Goal: Task Accomplishment & Management: Manage account settings

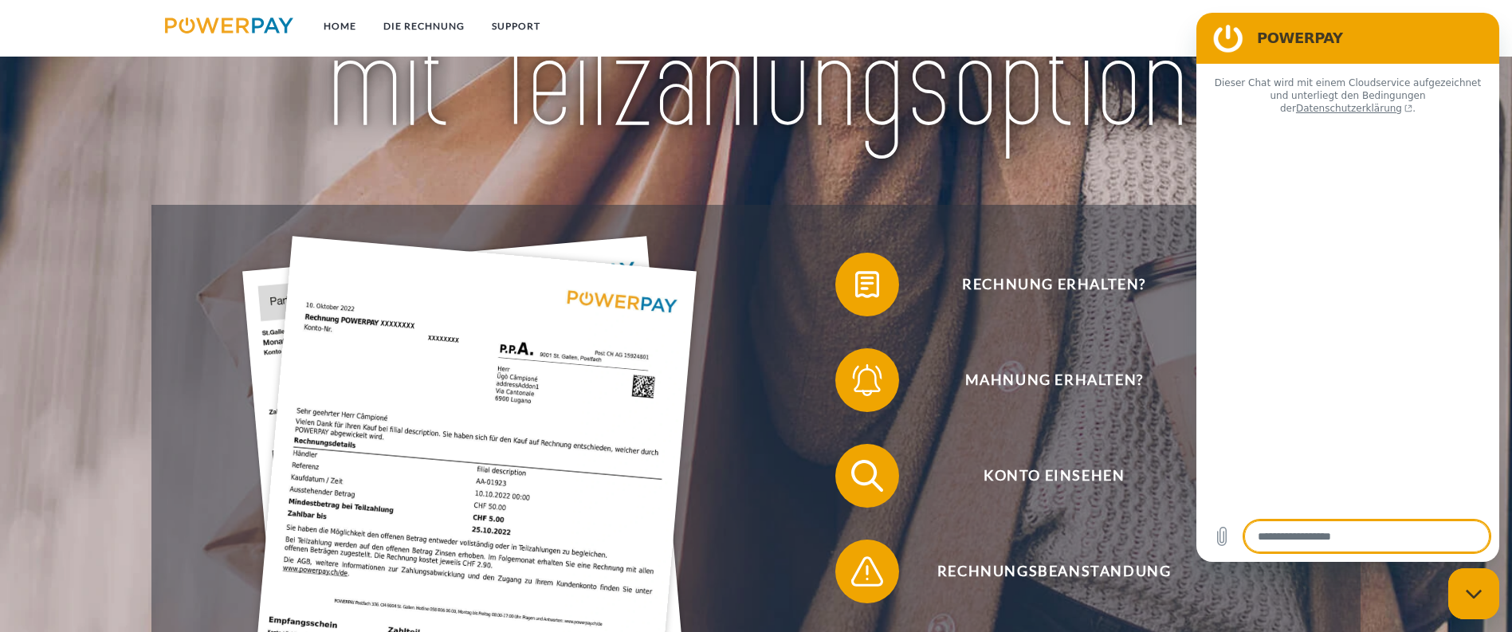
type textarea "*"
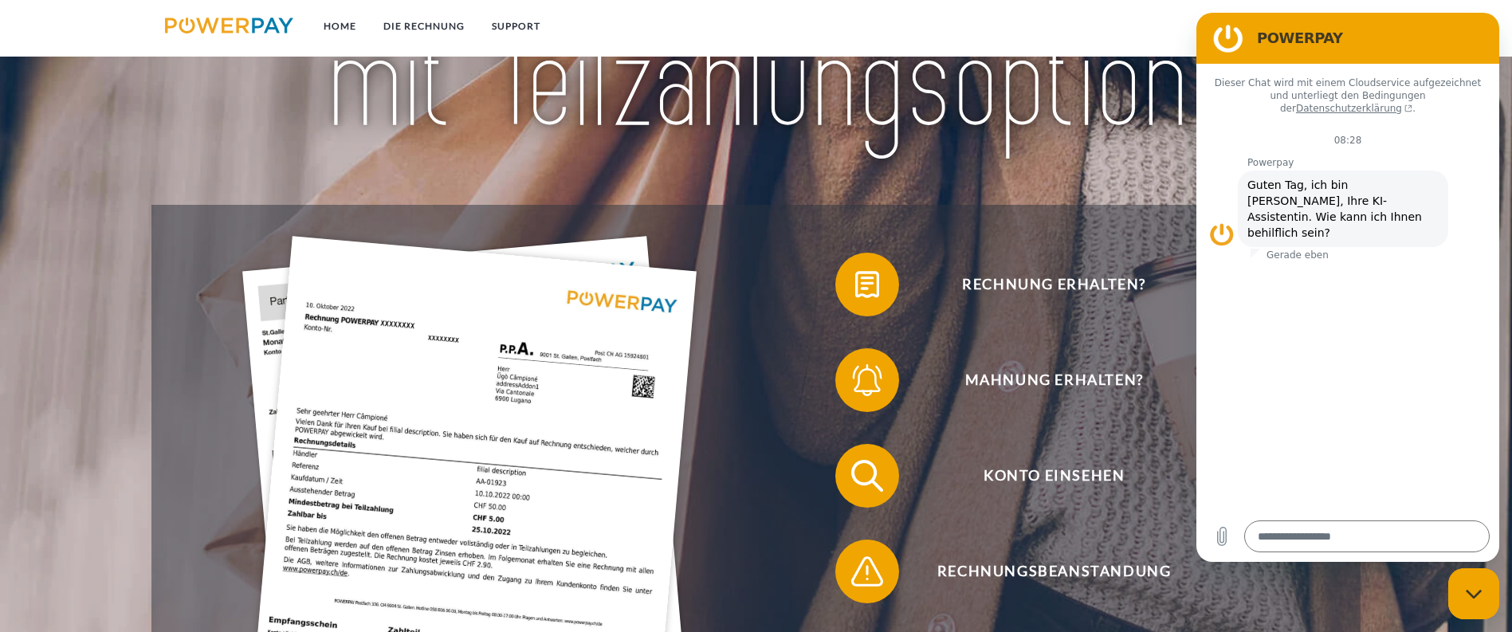
click at [1317, 41] on h2 "POWERPAY" at bounding box center [1370, 38] width 226 height 19
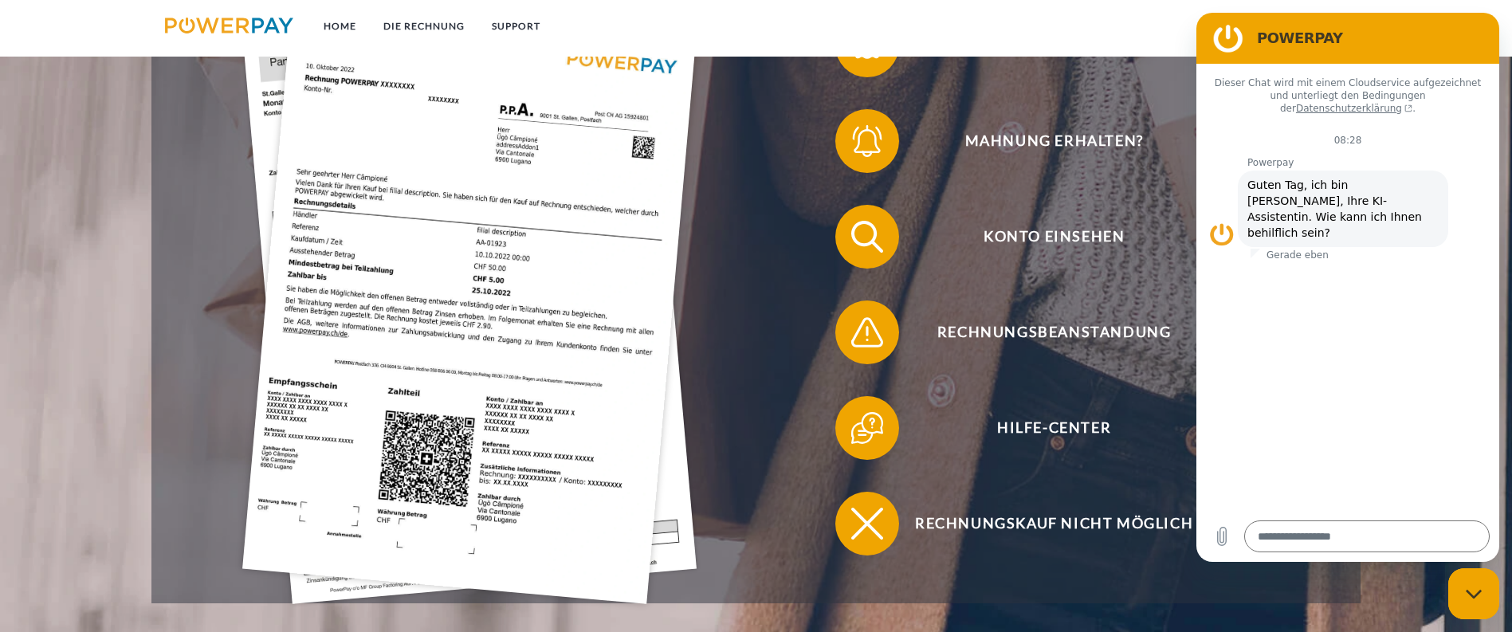
scroll to position [319, 0]
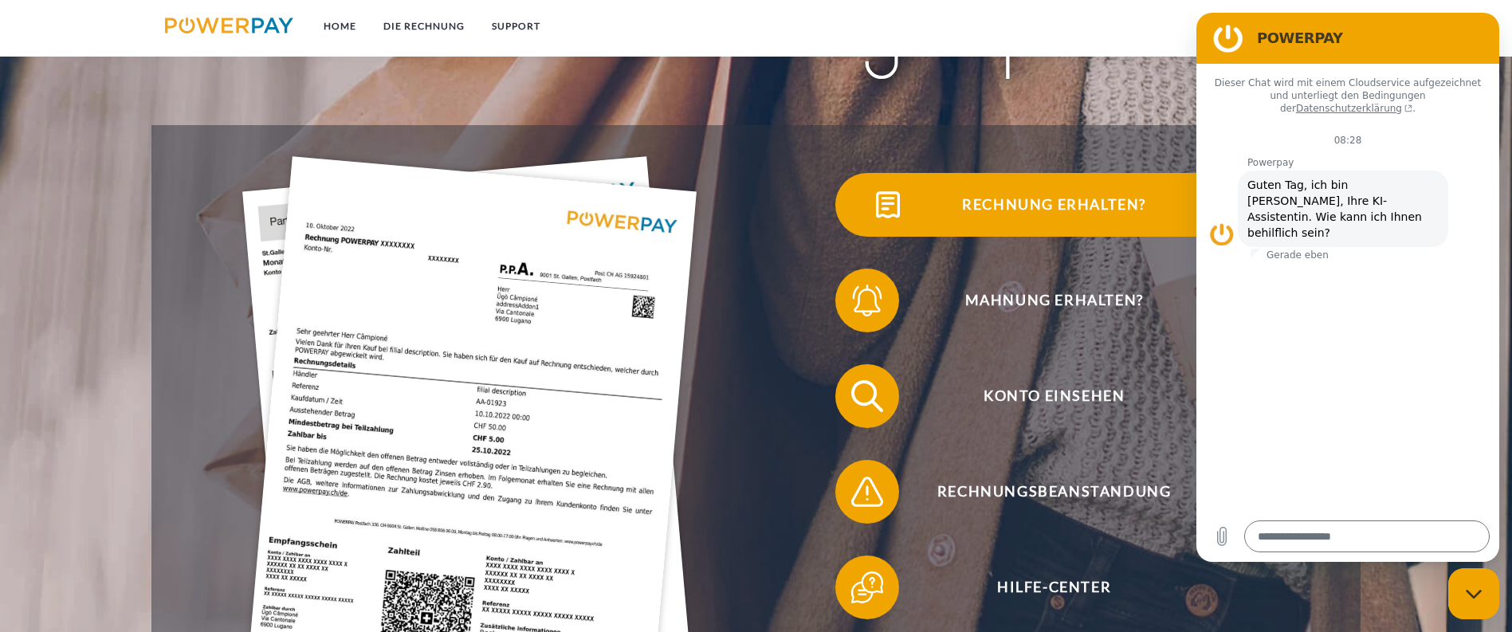
click at [858, 222] on span "Rechnung erhalten?" at bounding box center [1053, 205] width 391 height 64
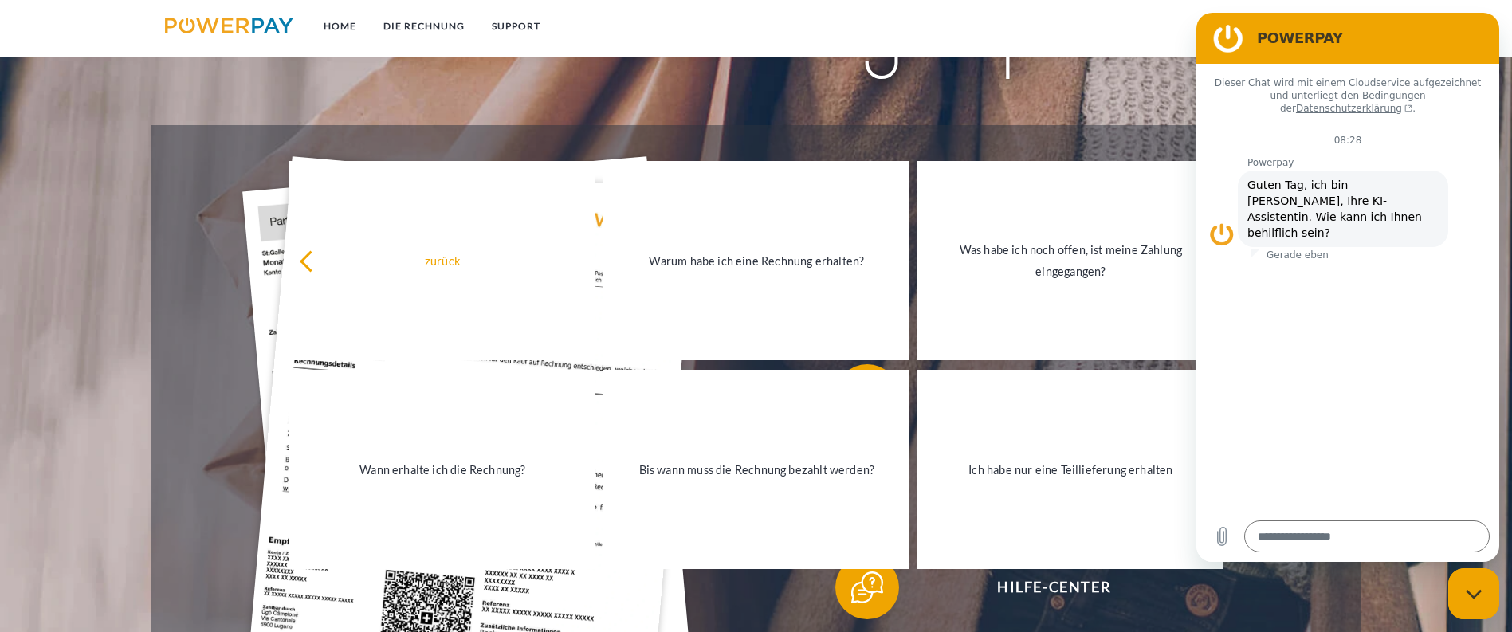
scroll to position [0, 0]
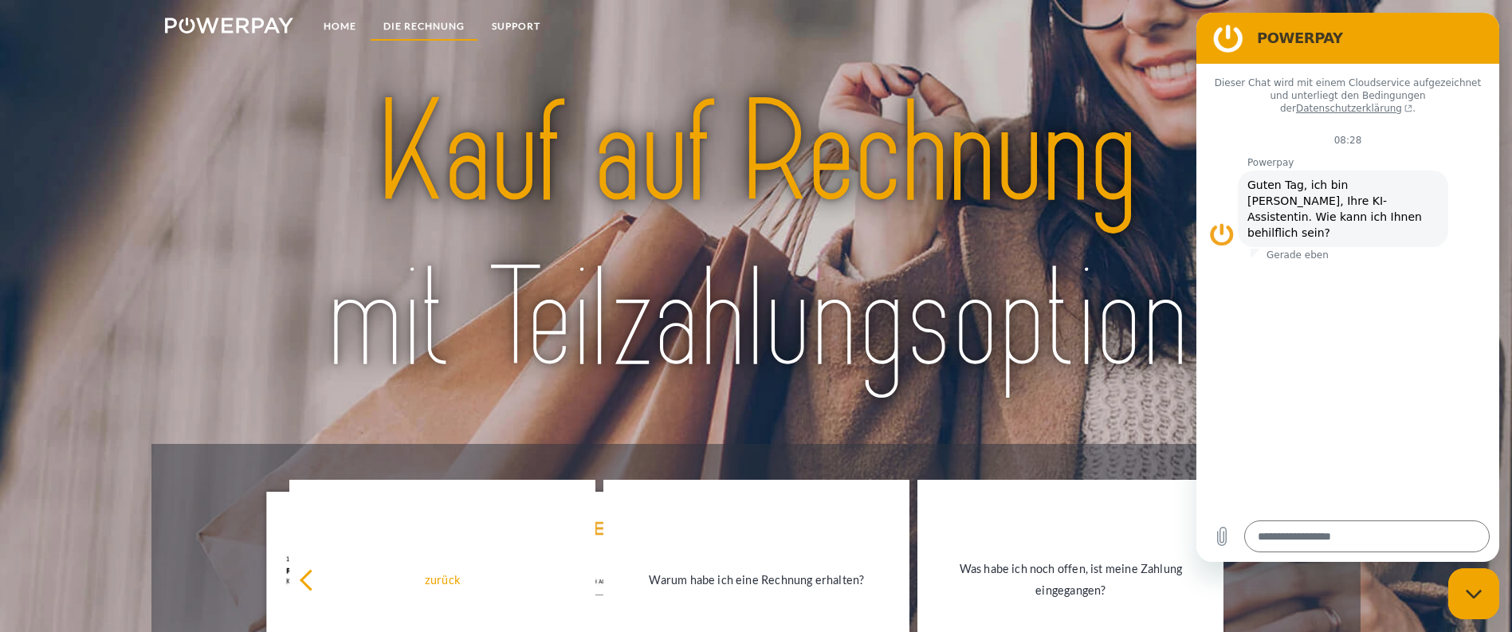
click at [430, 22] on link "DIE RECHNUNG" at bounding box center [424, 26] width 108 height 29
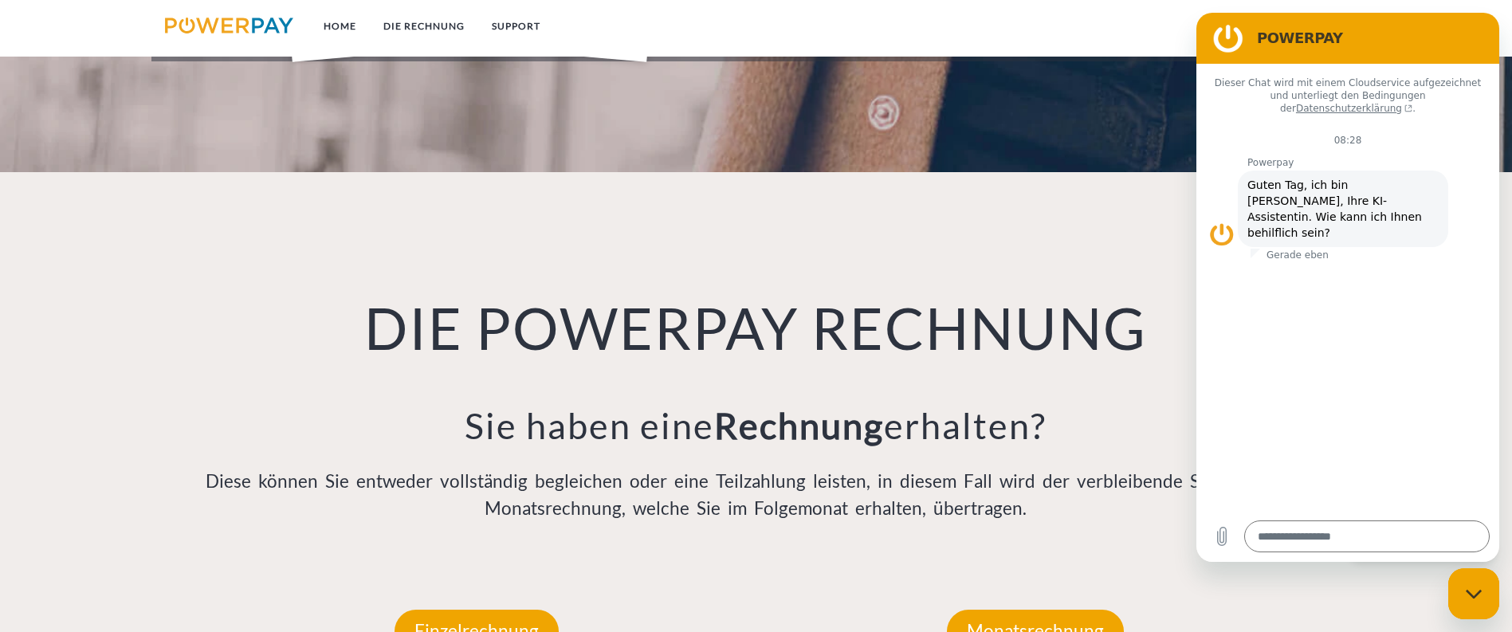
scroll to position [1259, 0]
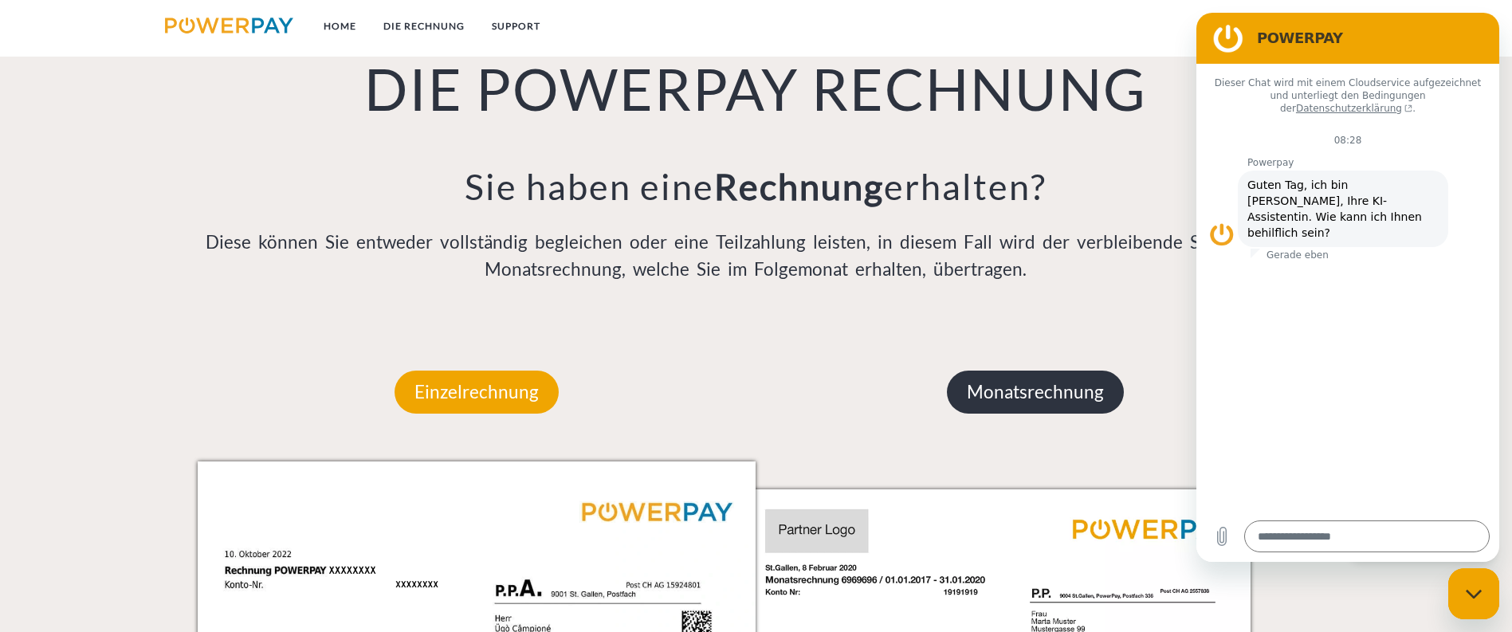
click at [1016, 371] on p "Monatsrechnung" at bounding box center [1035, 392] width 177 height 43
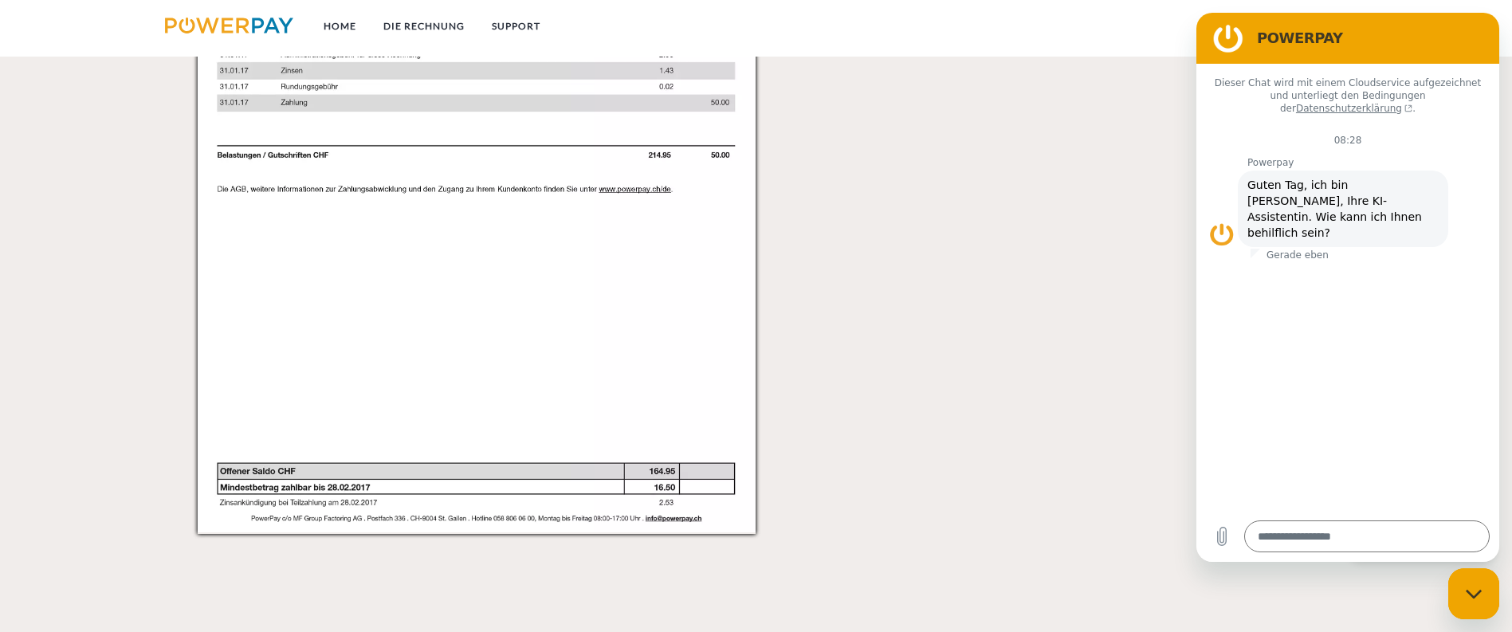
scroll to position [0, 0]
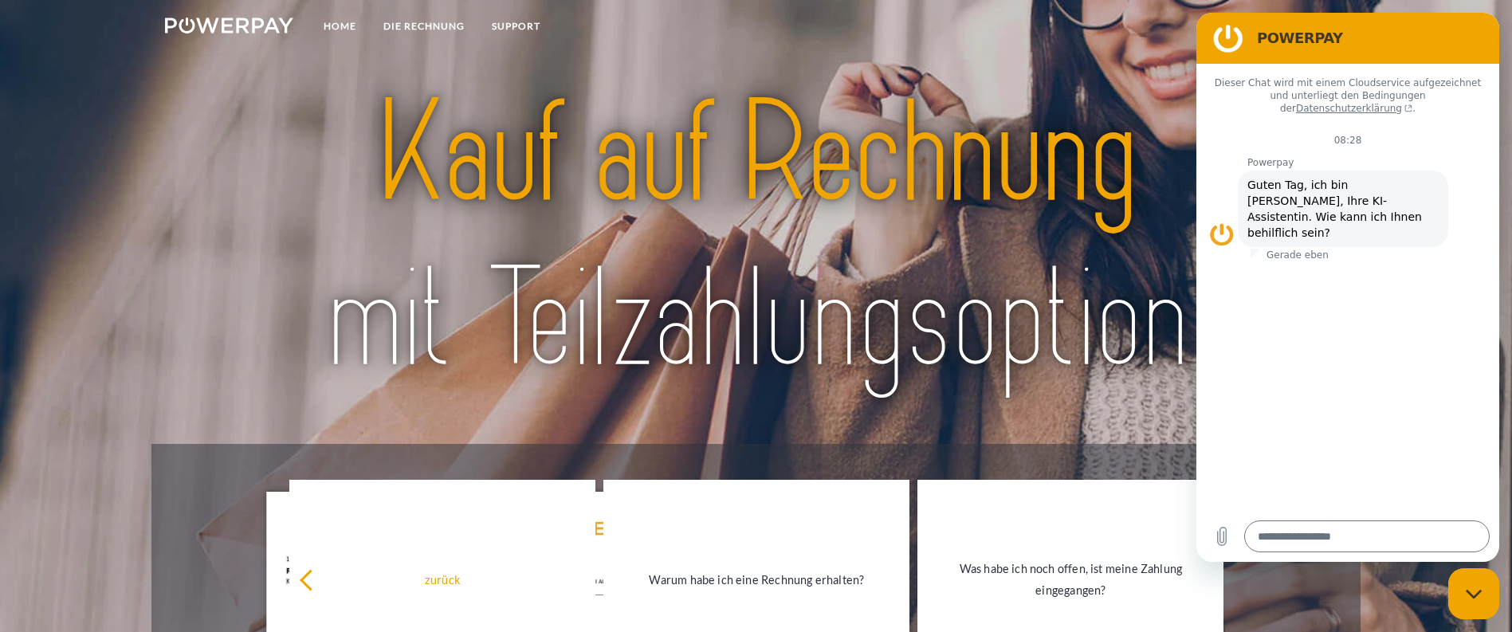
drag, startPoint x: 804, startPoint y: 430, endPoint x: 697, endPoint y: -18, distance: 460.4
click at [247, 26] on img at bounding box center [229, 26] width 128 height 16
click at [1293, 30] on h2 "POWERPAY" at bounding box center [1370, 38] width 226 height 19
click at [333, 22] on link "Home" at bounding box center [340, 26] width 60 height 29
click at [240, 17] on link at bounding box center [228, 28] width 155 height 33
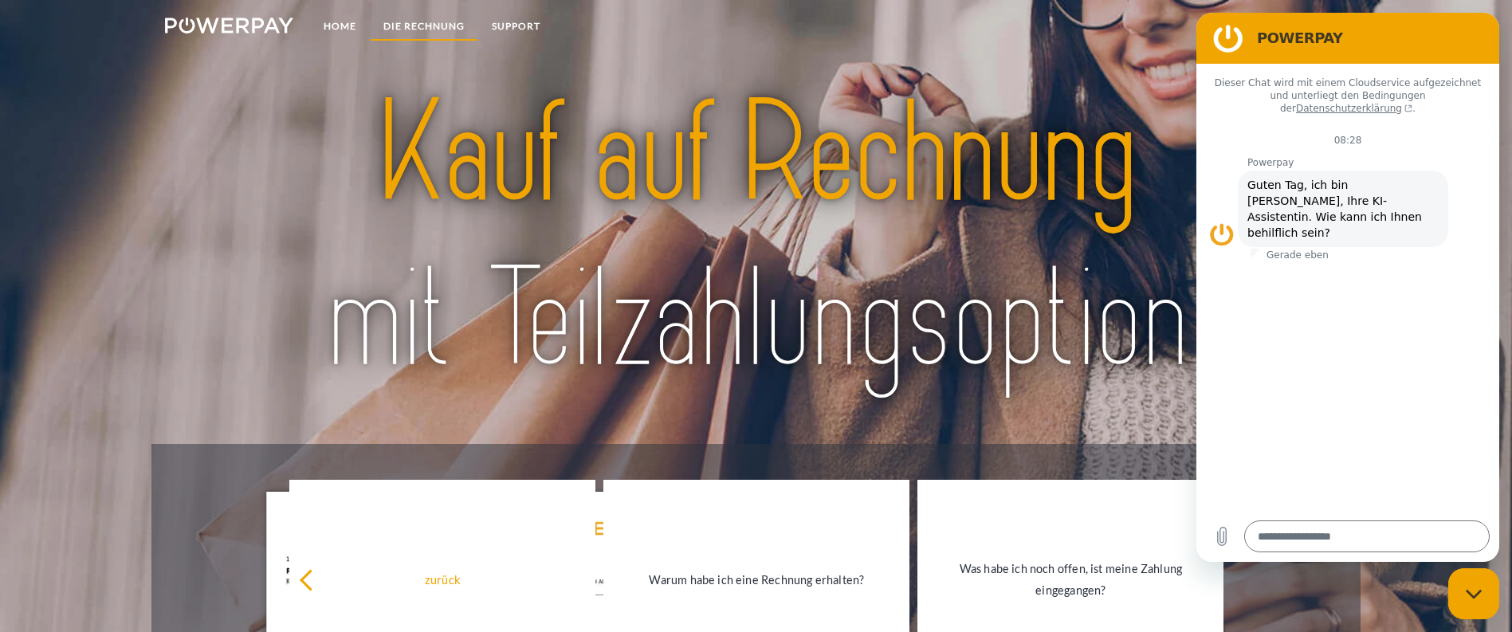
click at [401, 22] on link "DIE RECHNUNG" at bounding box center [424, 26] width 108 height 29
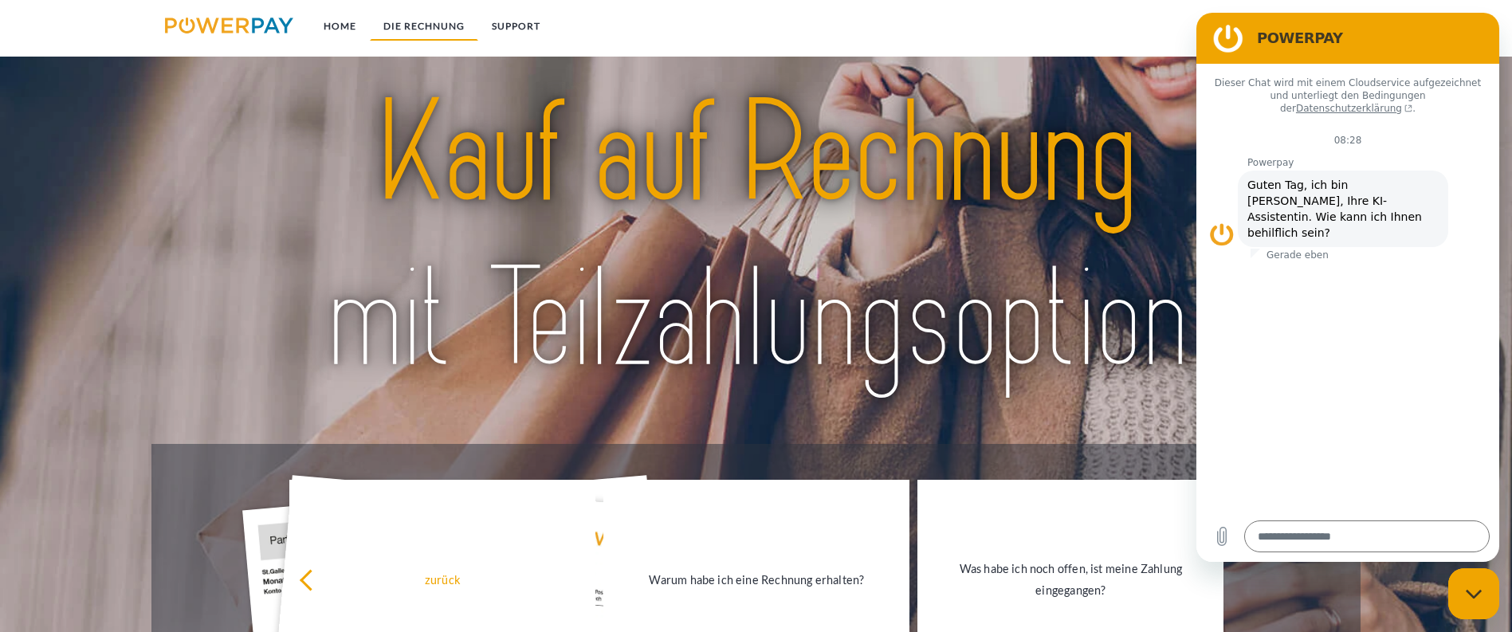
scroll to position [1020, 0]
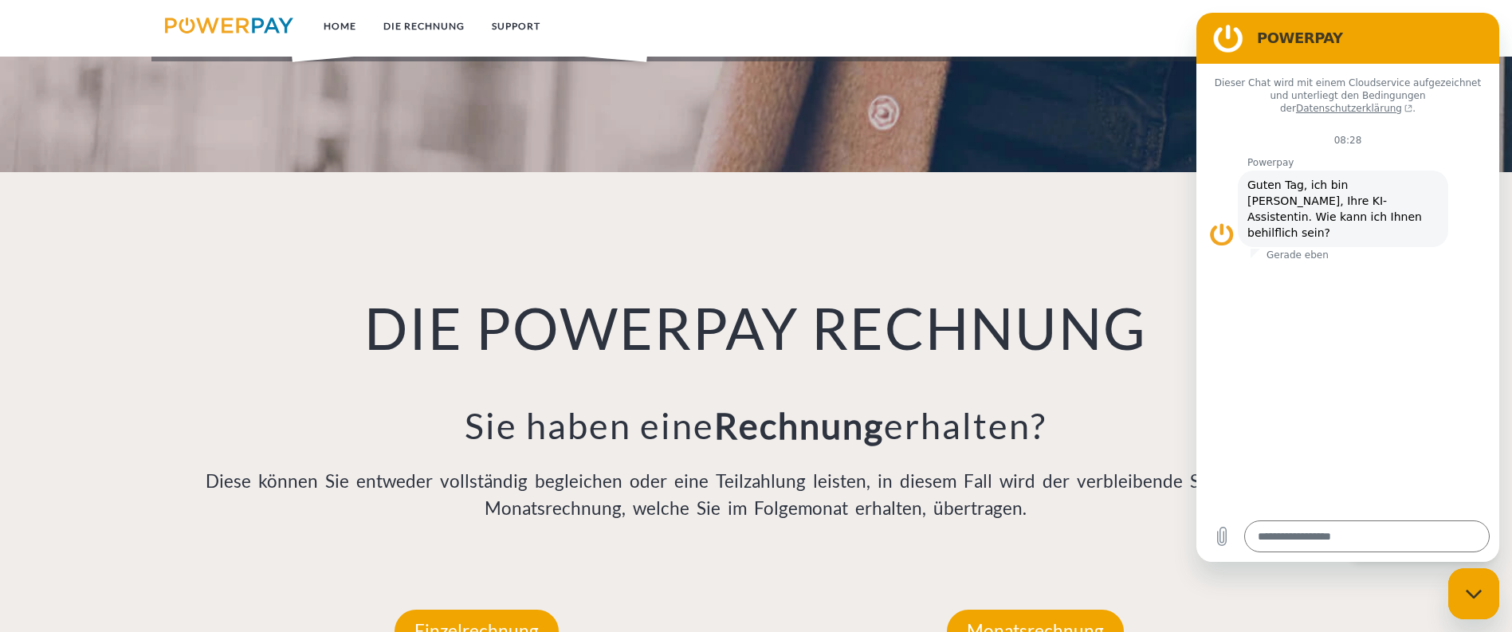
click at [214, 20] on img at bounding box center [229, 26] width 128 height 16
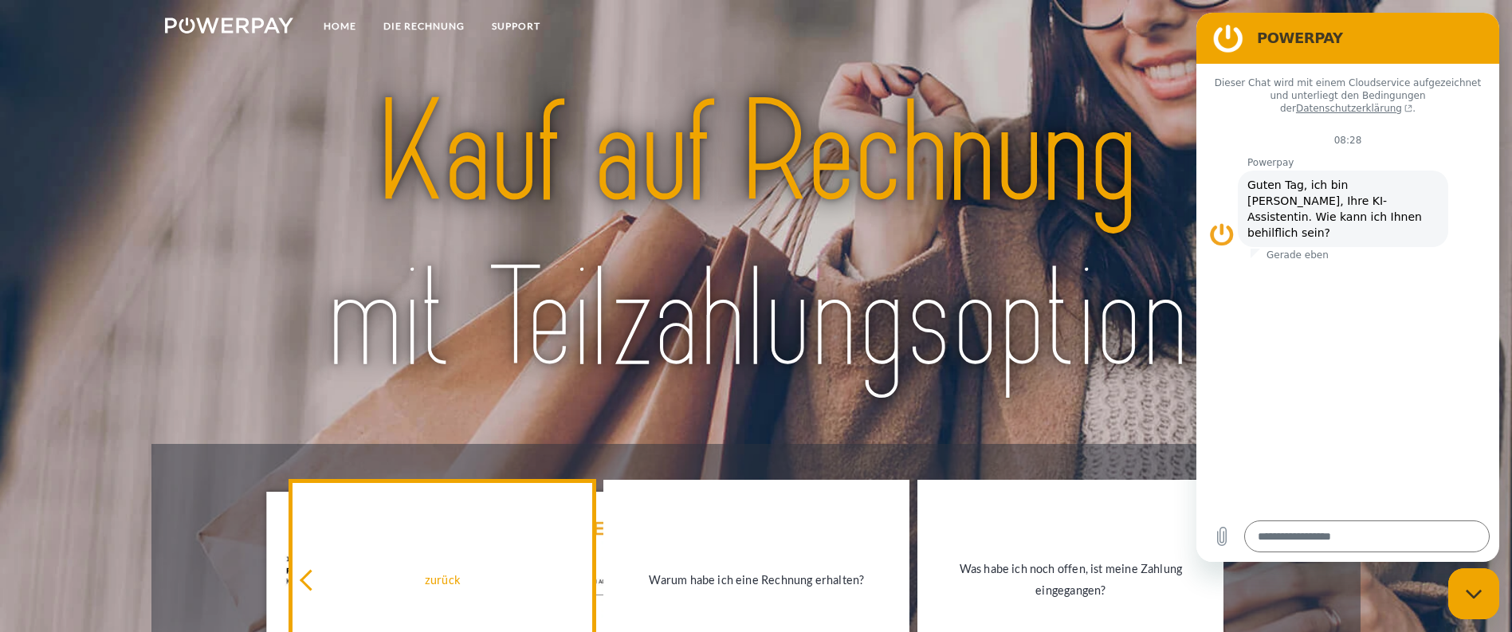
scroll to position [398, 0]
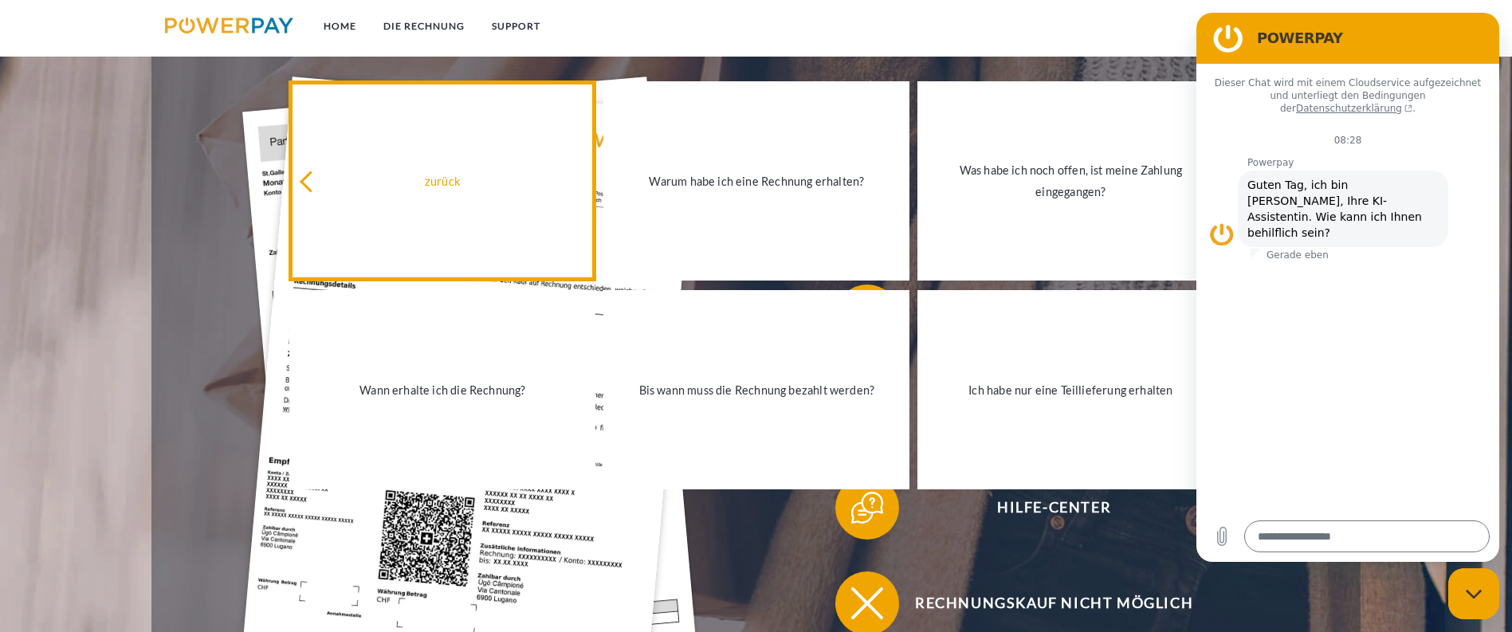
click at [301, 171] on link "zurück" at bounding box center [442, 180] width 306 height 199
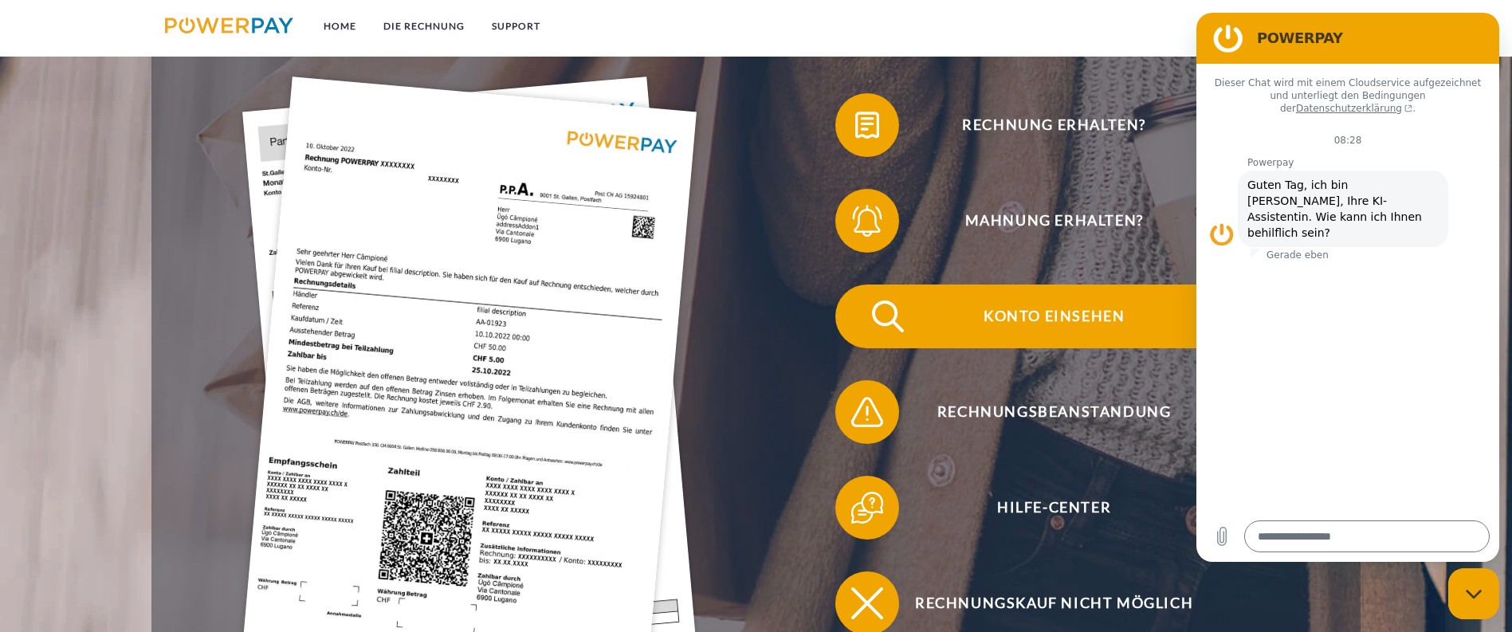
click at [858, 285] on span "Konto einsehen" at bounding box center [1053, 317] width 391 height 64
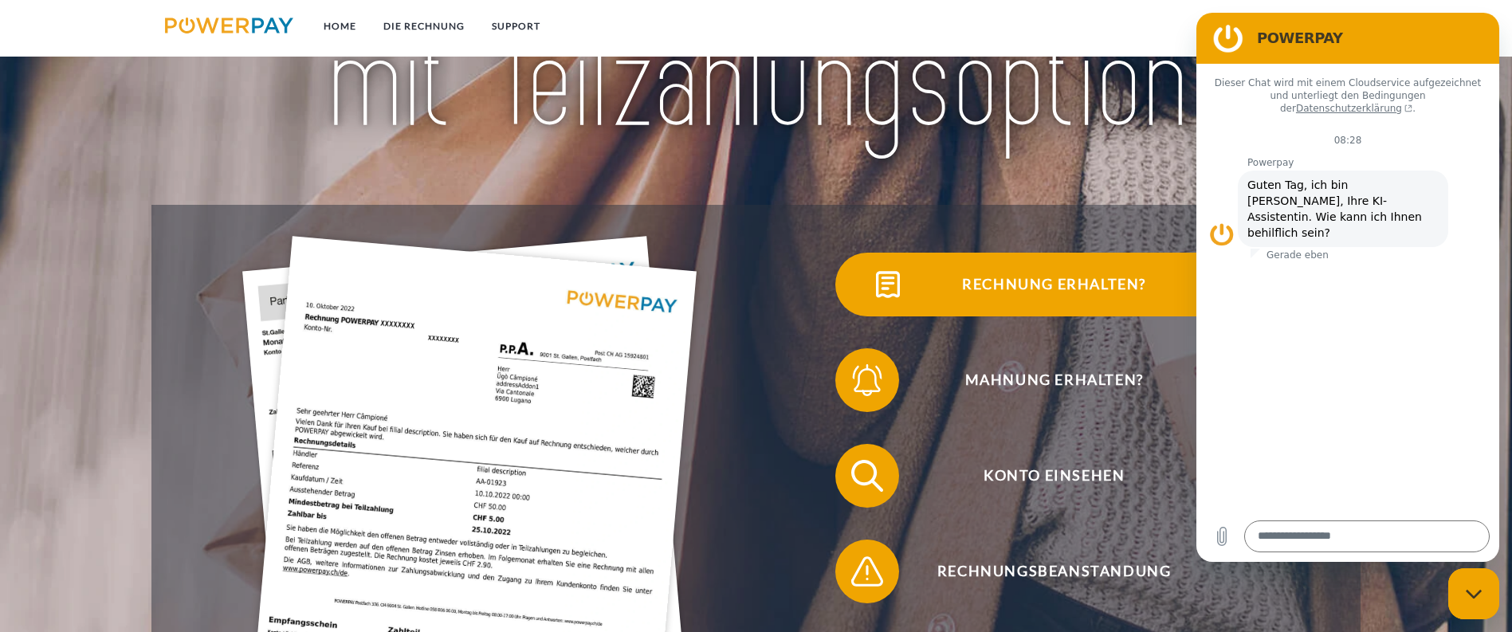
click at [858, 292] on span "Rechnung erhalten?" at bounding box center [1053, 285] width 391 height 64
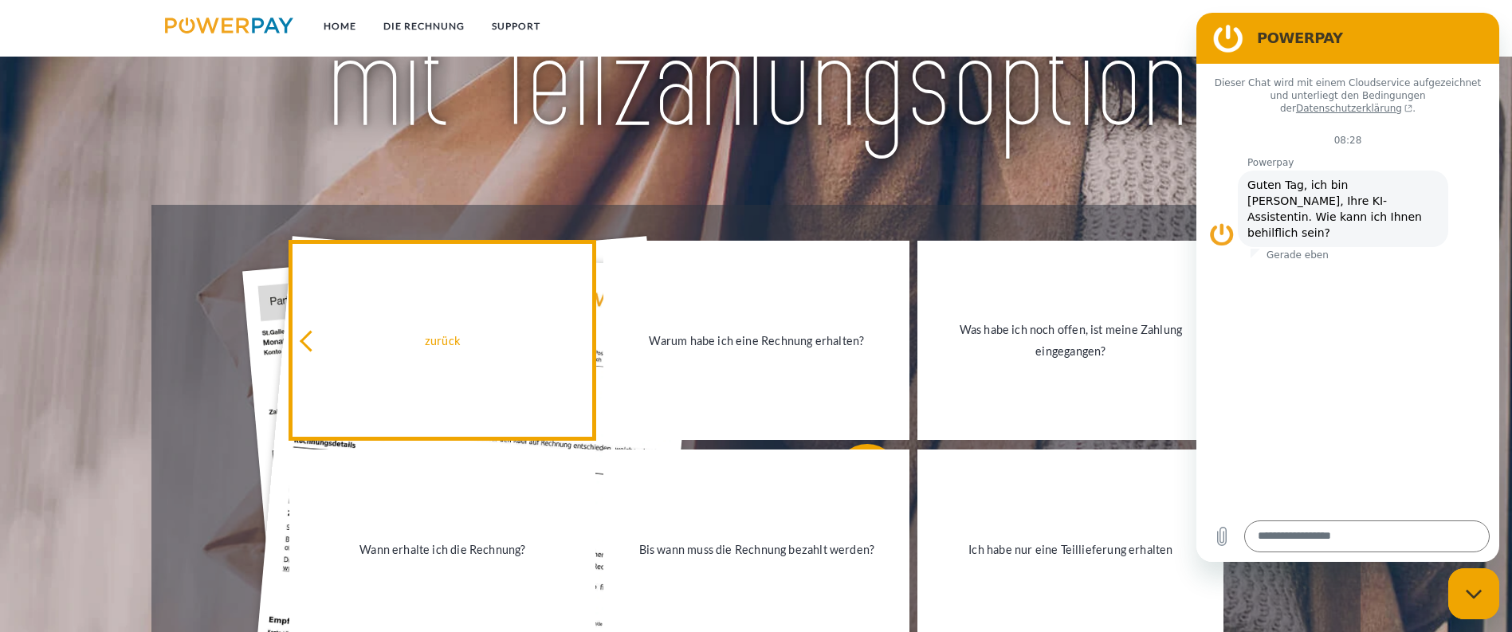
click at [334, 318] on link "zurück" at bounding box center [442, 340] width 306 height 199
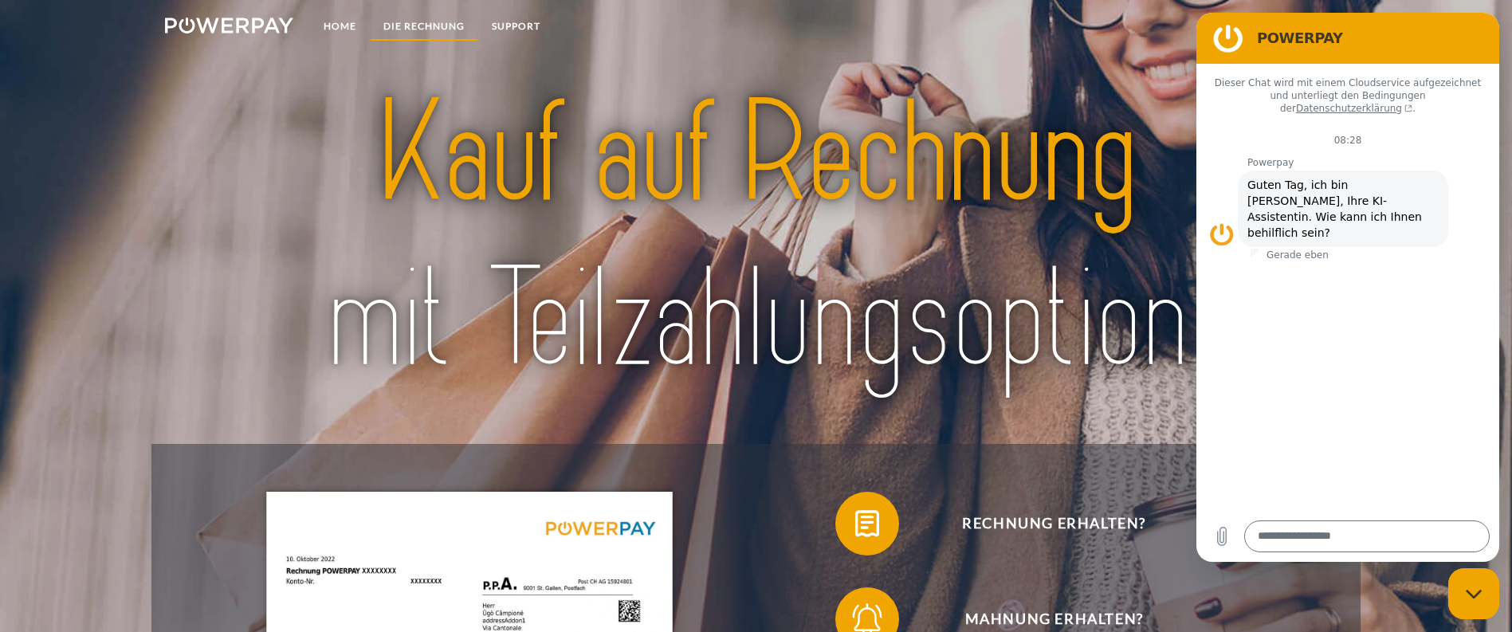
click at [391, 31] on link "DIE RECHNUNG" at bounding box center [424, 26] width 108 height 29
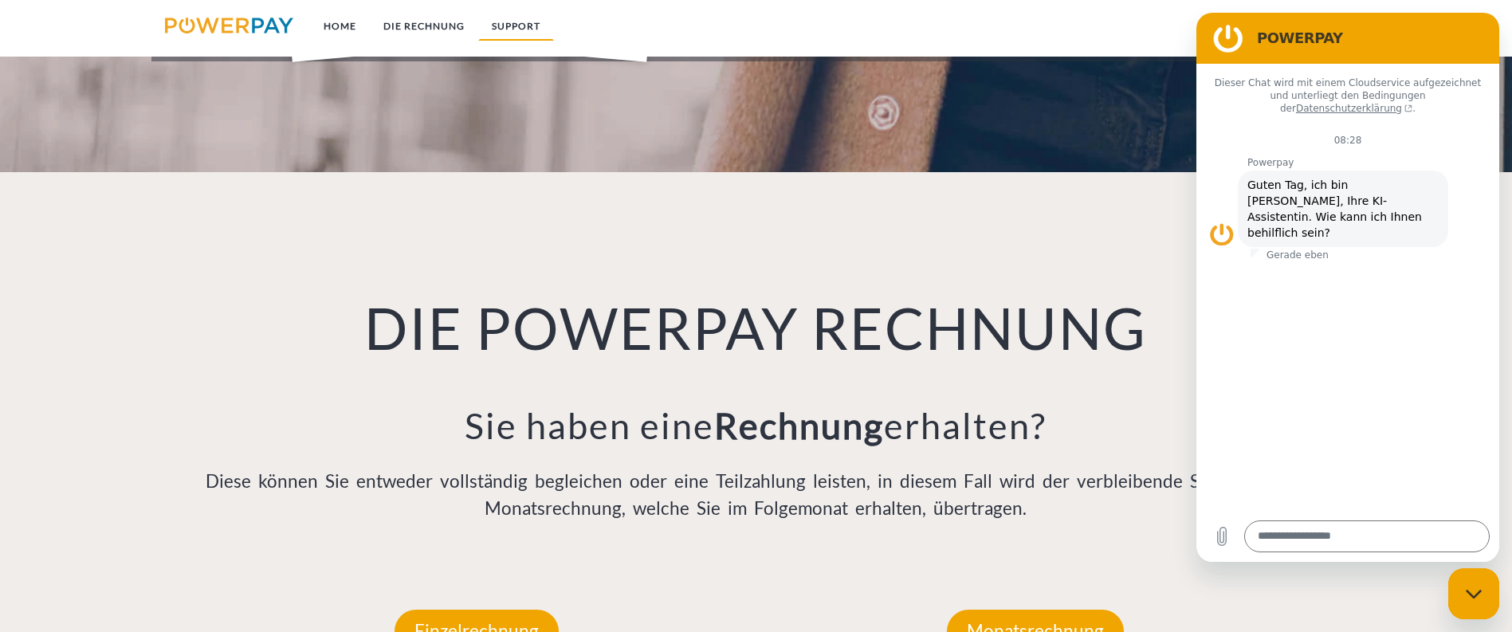
click at [508, 28] on link "SUPPORT" at bounding box center [516, 26] width 76 height 29
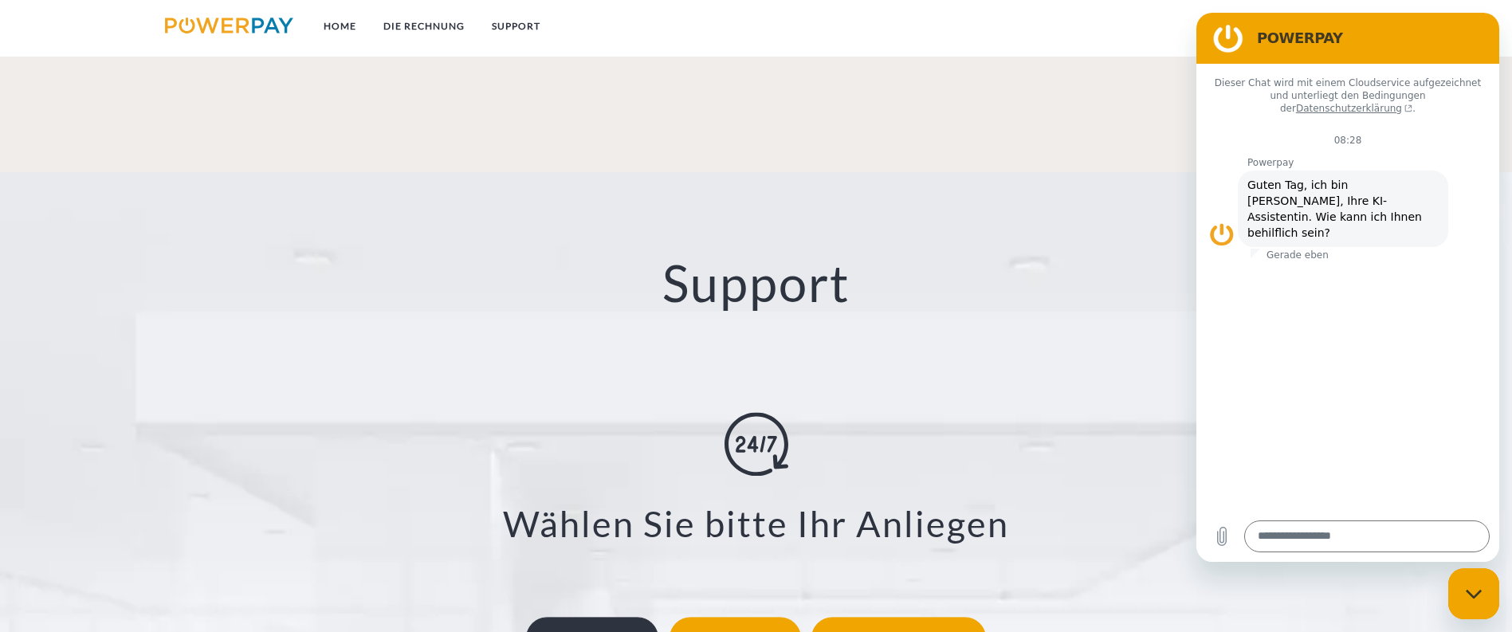
click at [593, 618] on div "Konto einsehen" at bounding box center [592, 638] width 133 height 41
click at [849, 618] on div "Zustellungsart ändern" at bounding box center [898, 638] width 175 height 41
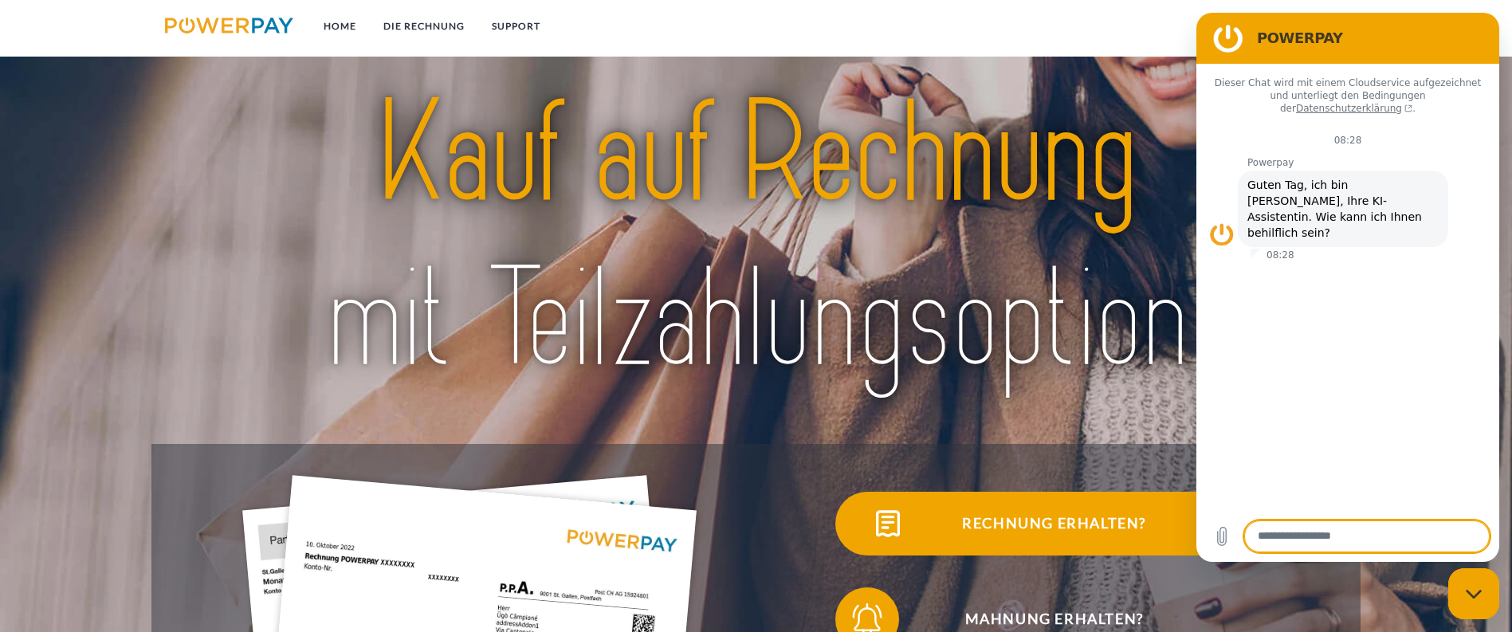
scroll to position [478, 0]
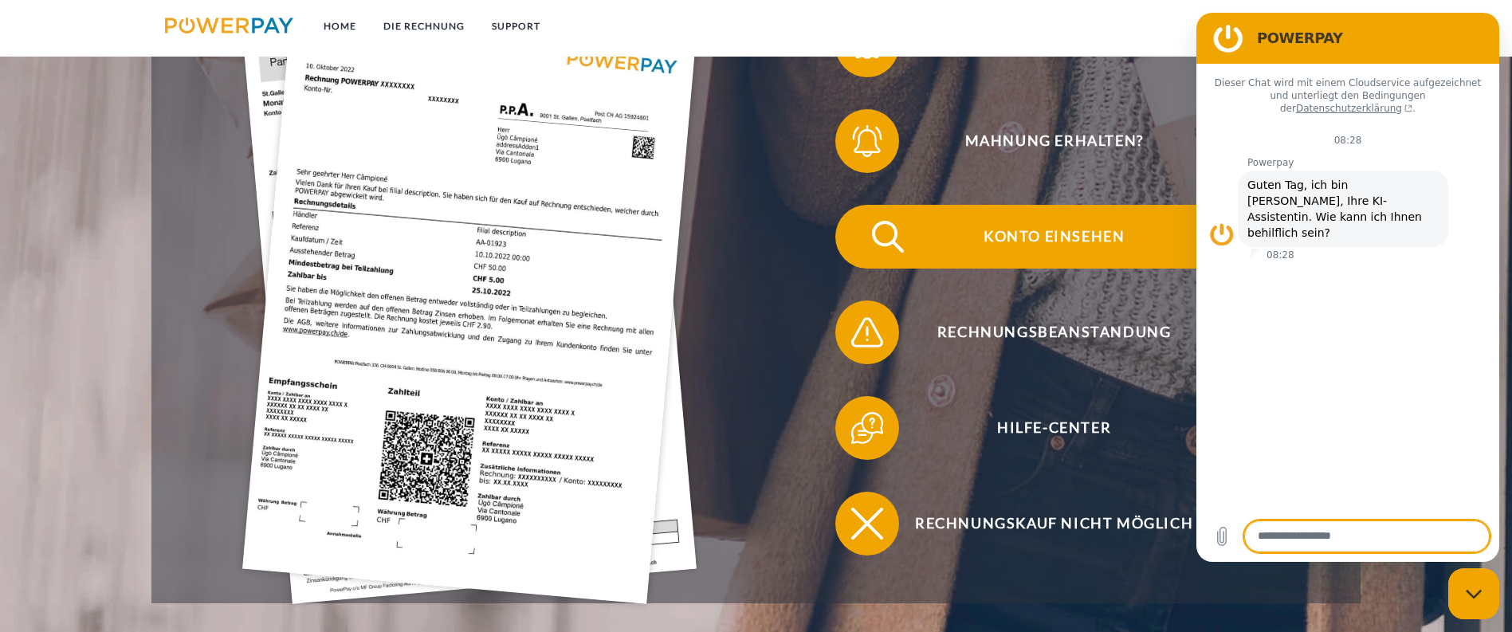
click at [858, 205] on span "Konto einsehen" at bounding box center [1053, 237] width 391 height 64
